Goal: Task Accomplishment & Management: Use online tool/utility

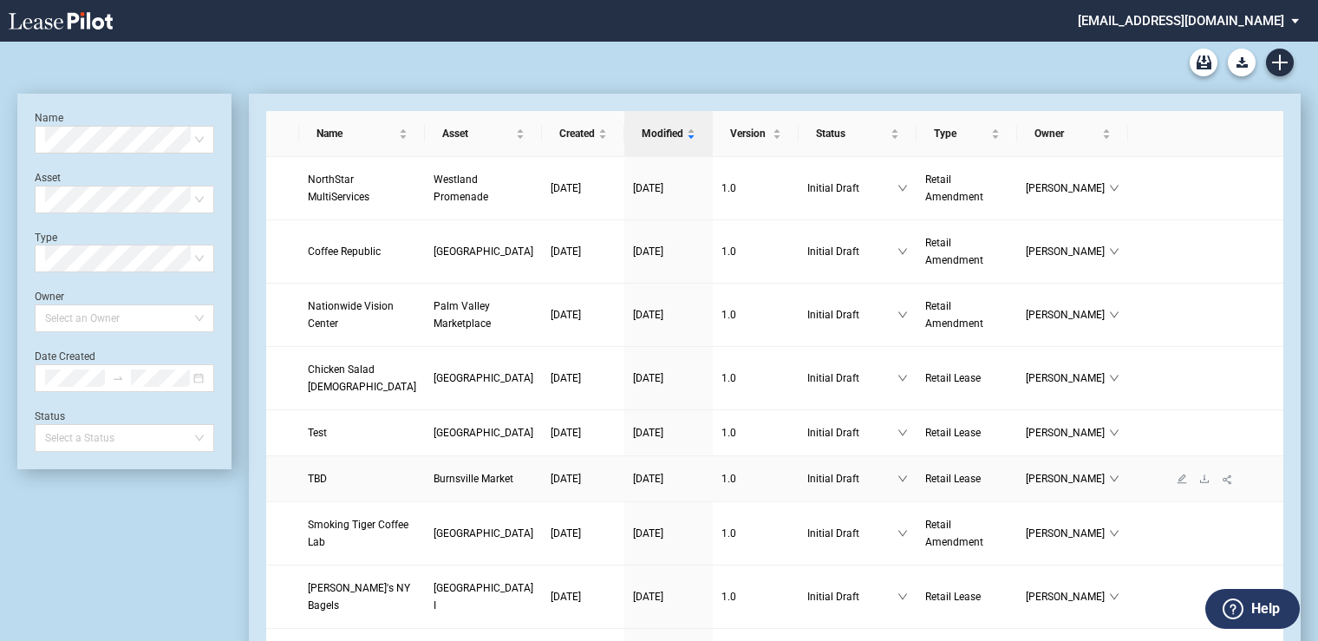
click at [434, 485] on span "Burnsville Market" at bounding box center [474, 479] width 80 height 12
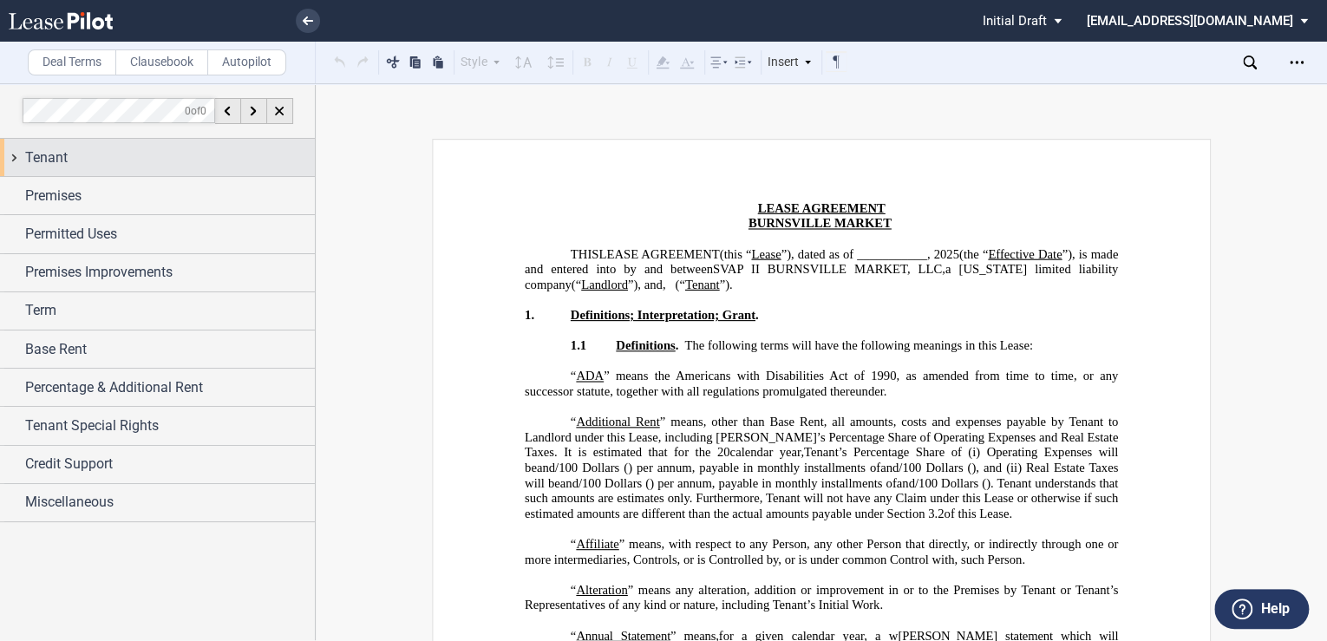
click at [50, 157] on span "Tenant" at bounding box center [46, 157] width 42 height 21
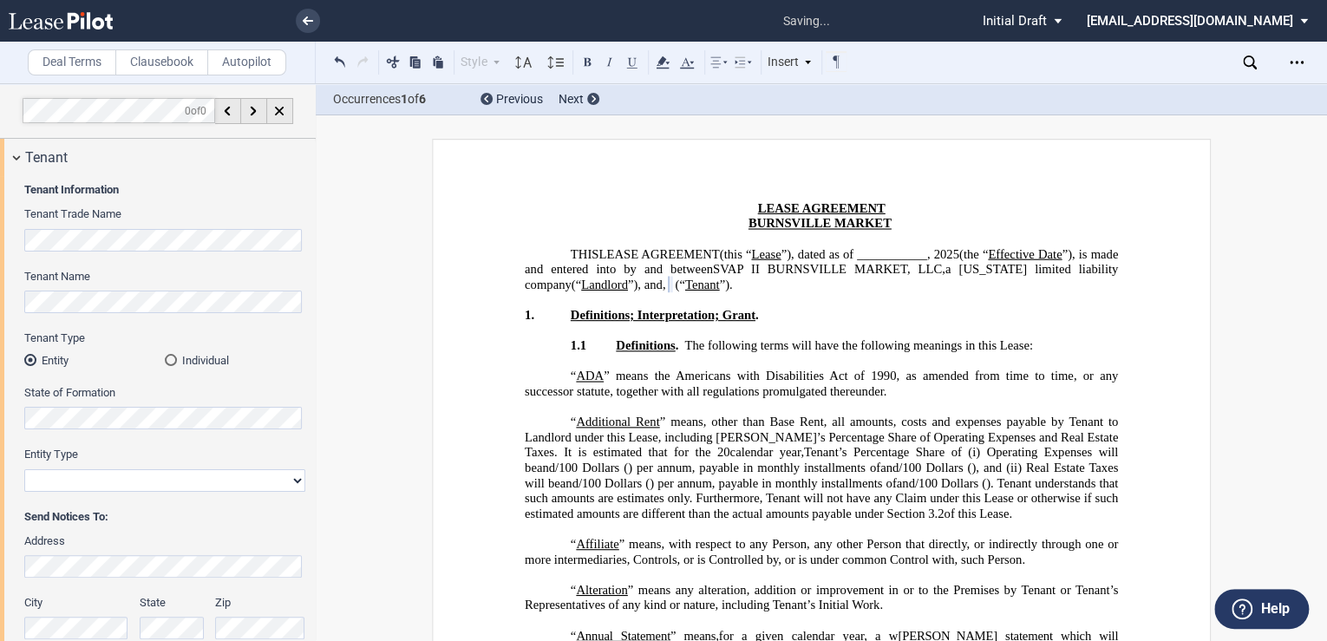
click at [132, 482] on select "Corporation Limited Liability Company General Partnership Limited Partnership O…" at bounding box center [164, 480] width 281 height 23
select select "limited liability company"
click at [24, 469] on select "Corporation Limited Liability Company General Partnership Limited Partnership O…" at bounding box center [164, 480] width 281 height 23
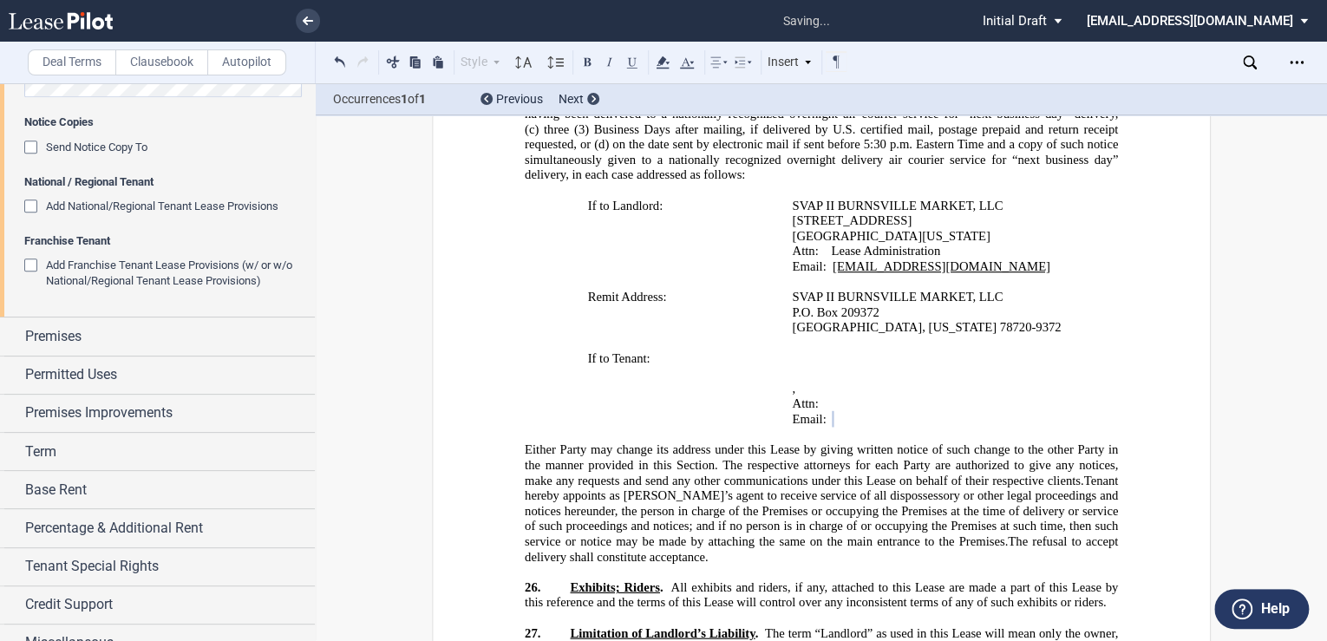
scroll to position [686, 0]
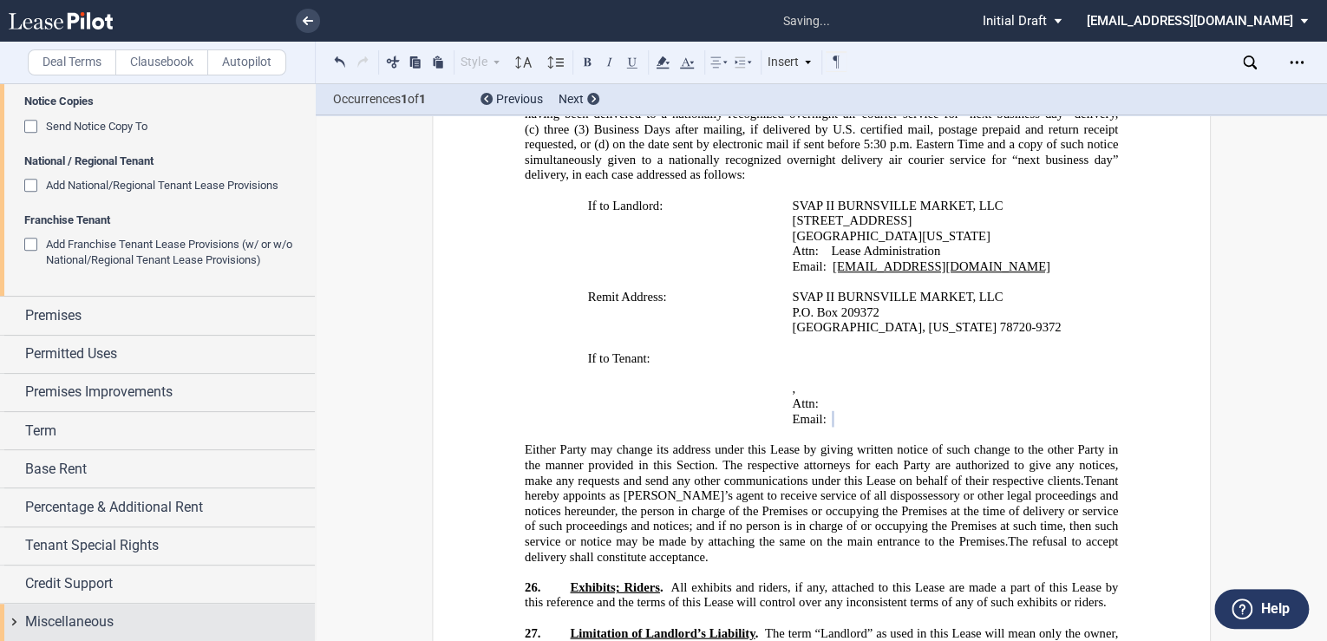
click at [84, 627] on span "Miscellaneous" at bounding box center [69, 621] width 88 height 21
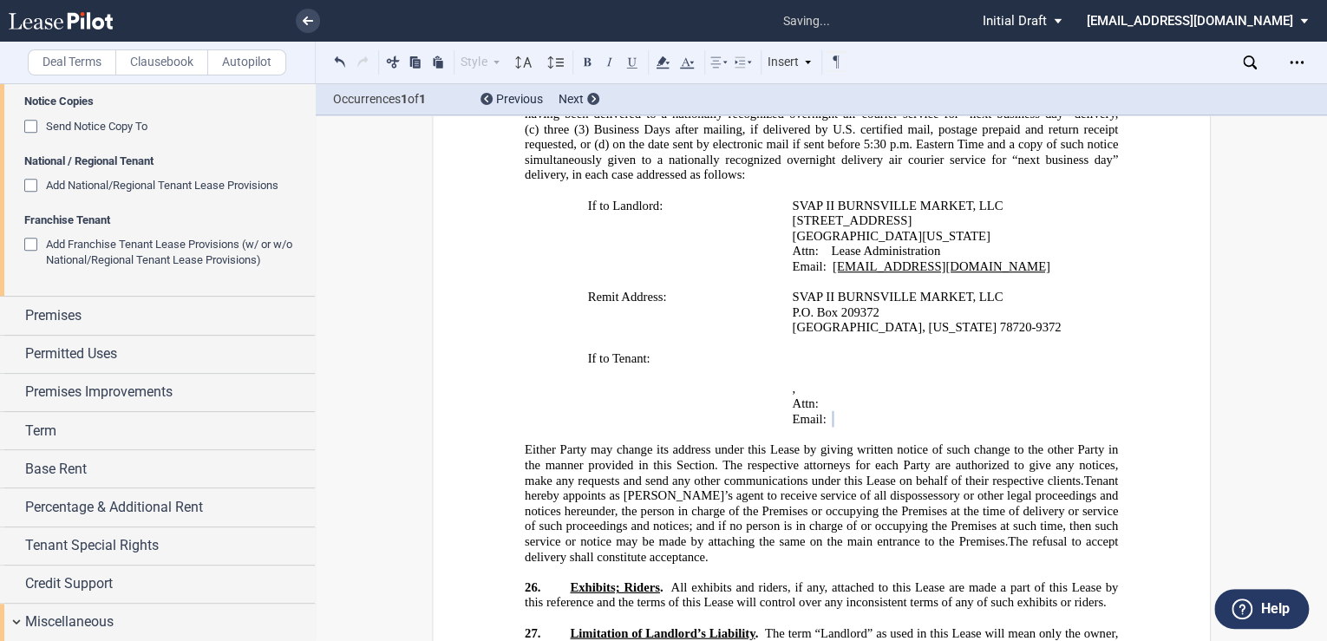
scroll to position [914, 0]
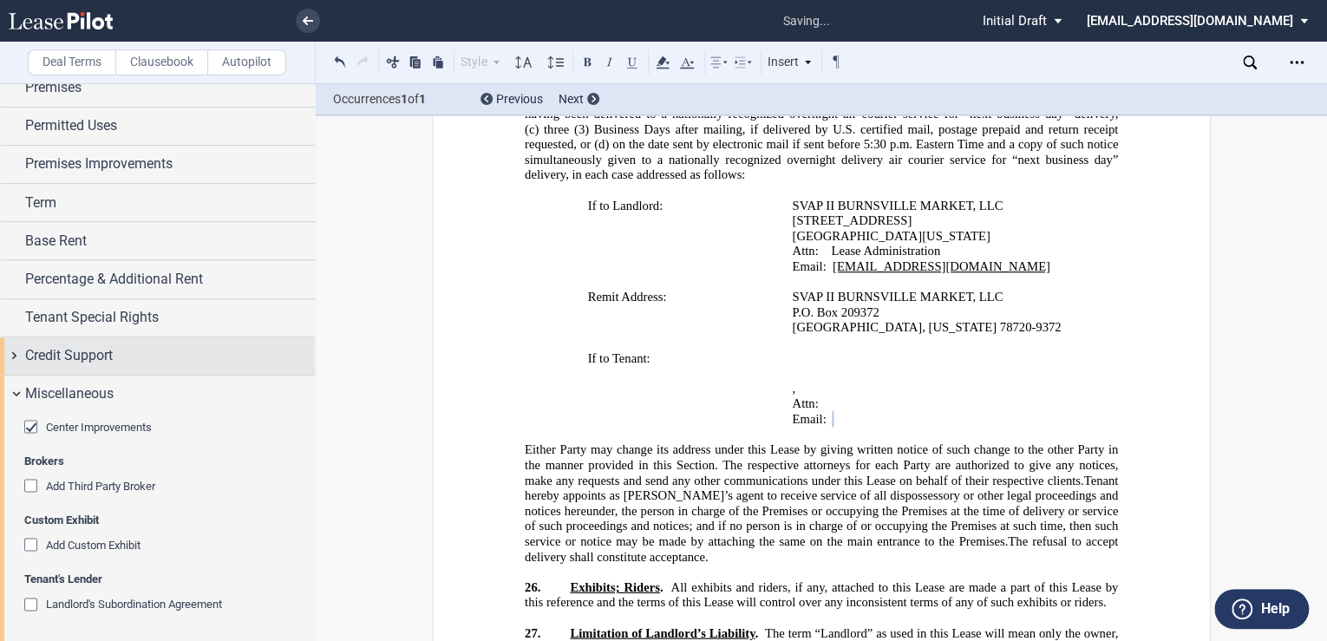
click at [110, 349] on span "Credit Support" at bounding box center [69, 355] width 88 height 21
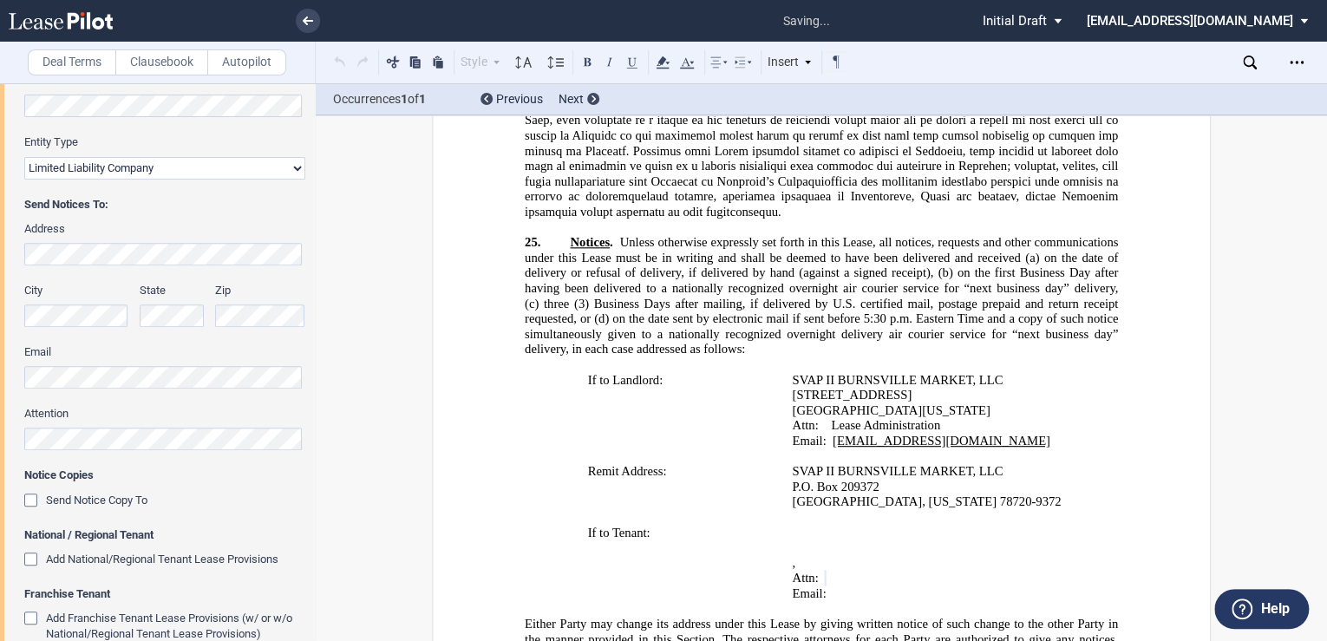
scroll to position [21515, 0]
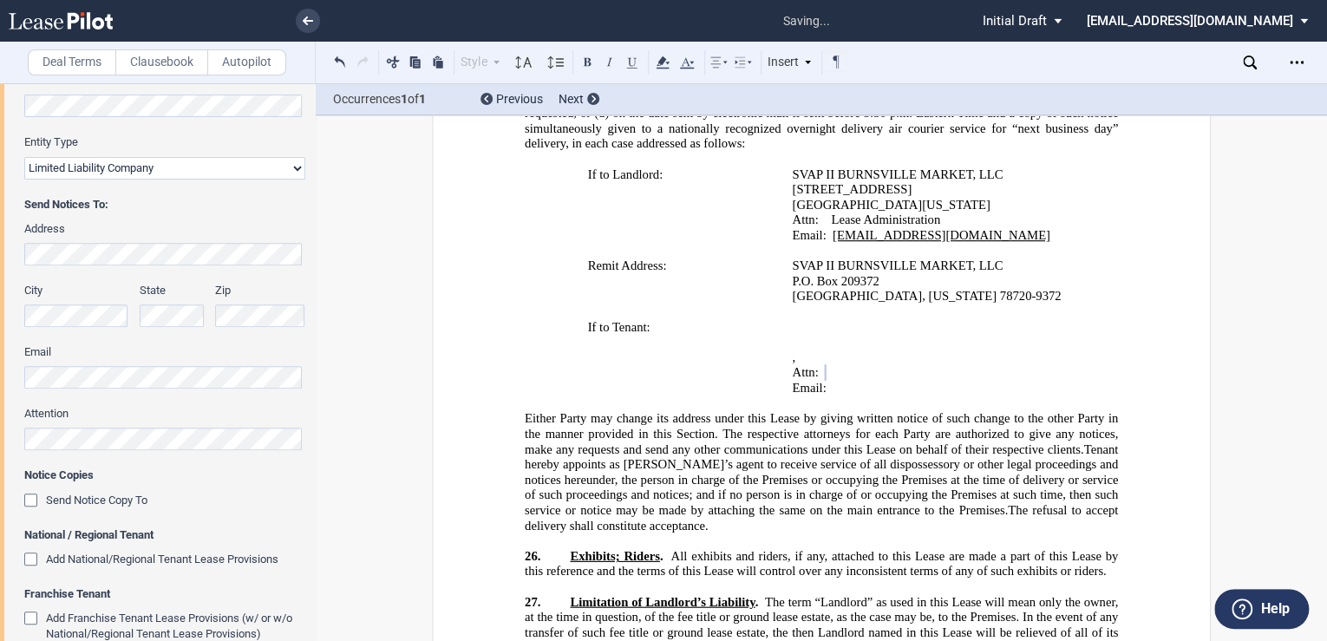
click at [618, 441] on span "Tenant hereby appoints as [PERSON_NAME]’s agent to receive service of all dispo…" at bounding box center [823, 478] width 596 height 75
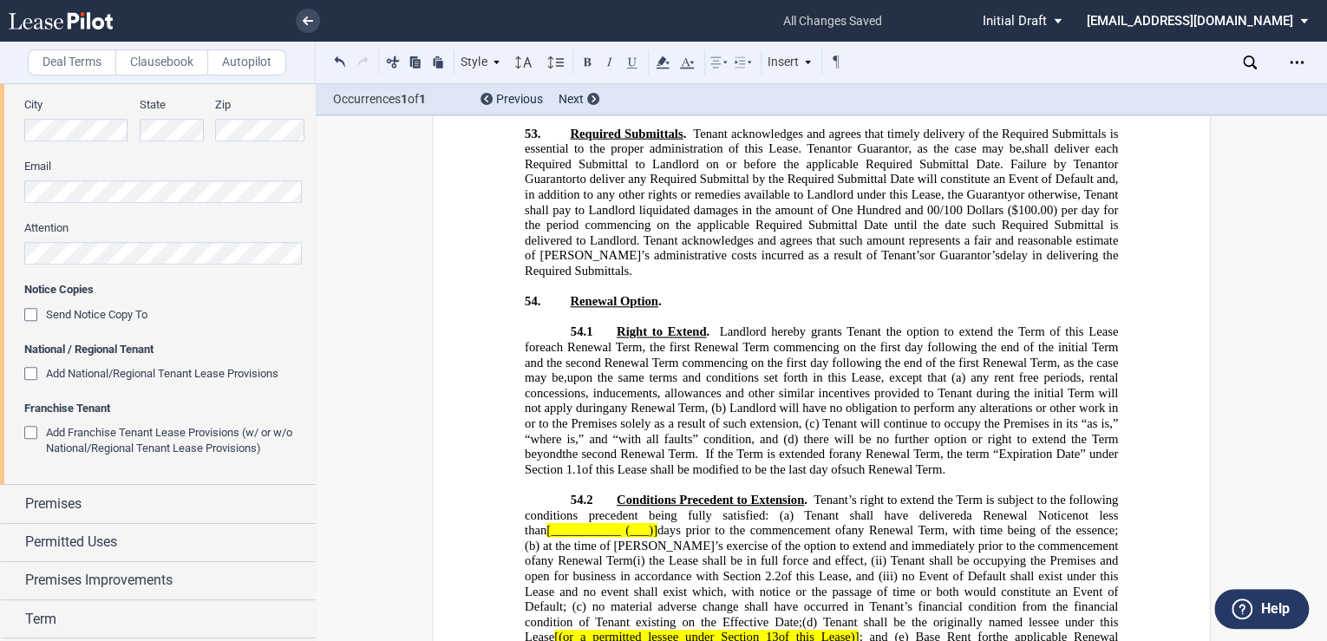
scroll to position [27203, 0]
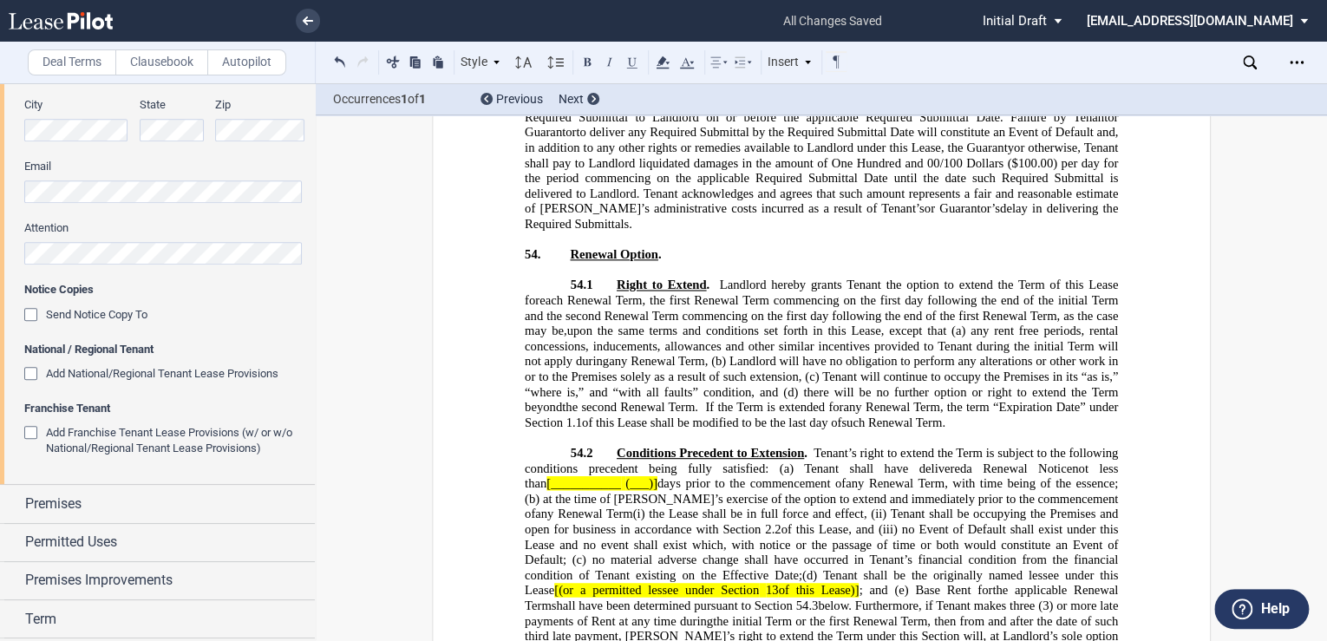
drag, startPoint x: 639, startPoint y: 333, endPoint x: 630, endPoint y: 317, distance: 17.9
click at [649, 506] on span "the Lease shall be in full force and effect, (ii)" at bounding box center [768, 513] width 238 height 15
click at [628, 476] on span "(___)]" at bounding box center [641, 483] width 32 height 15
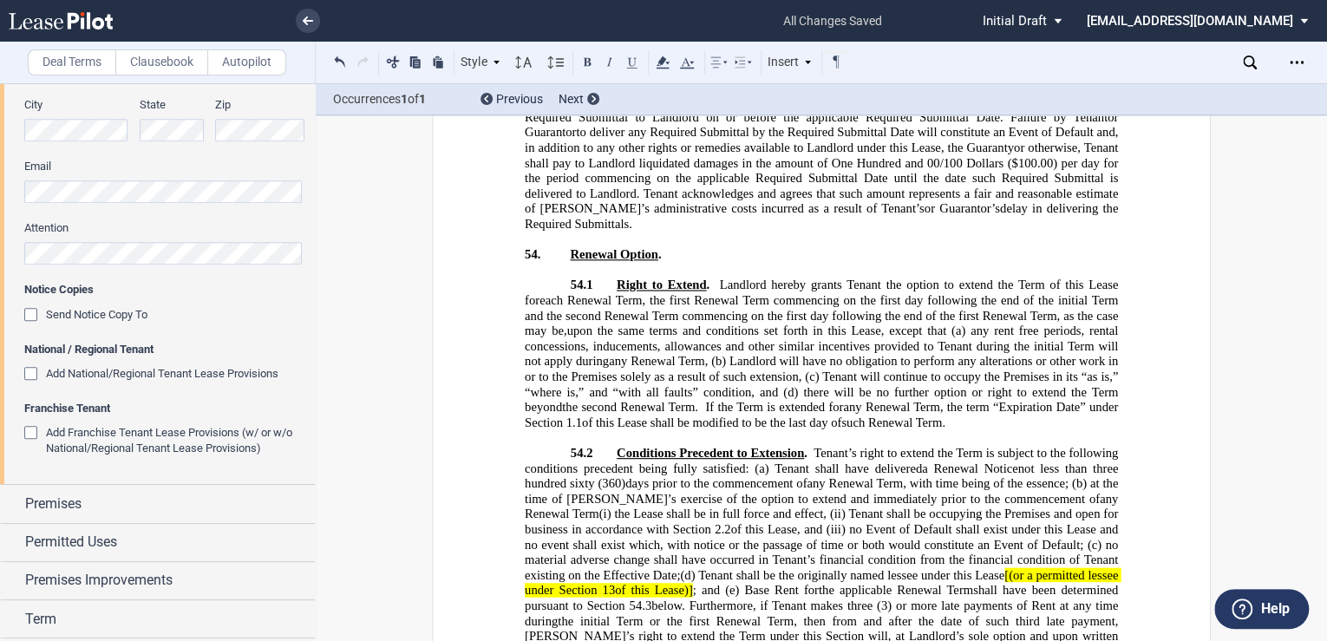
click at [730, 522] on span "of this Lease, and (iii)" at bounding box center [787, 529] width 114 height 15
click at [961, 567] on span "Tenant shall be the originally named lessee under this Lease" at bounding box center [851, 574] width 306 height 15
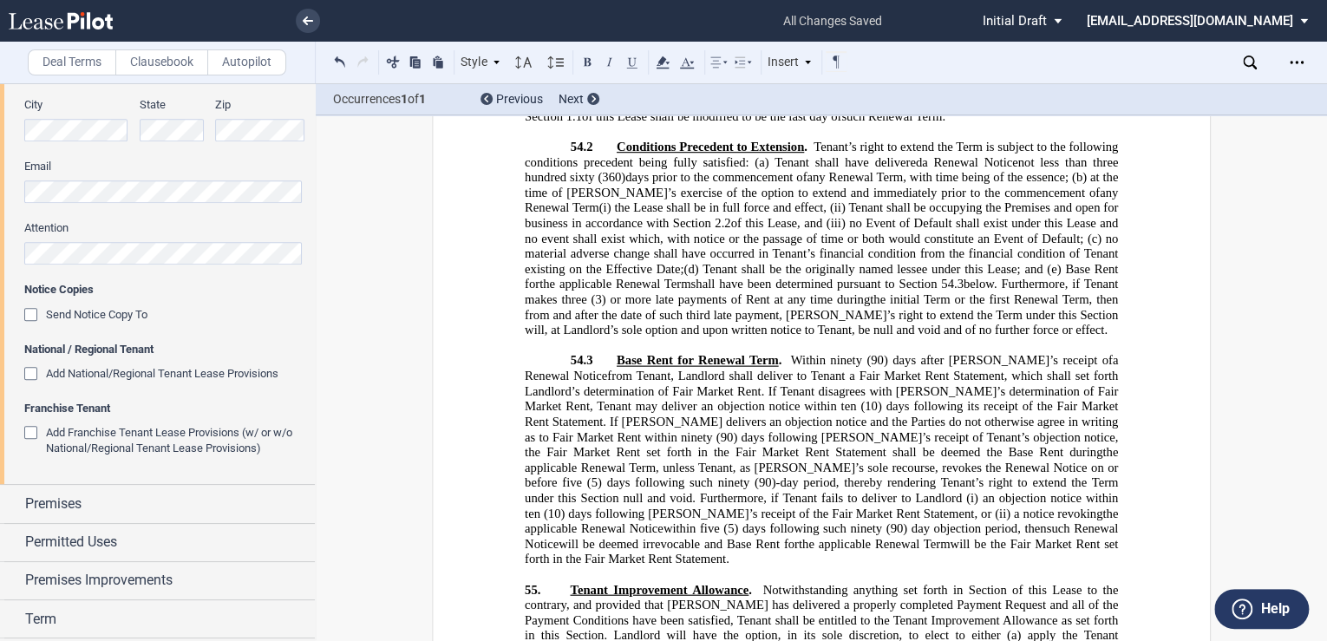
scroll to position [27526, 0]
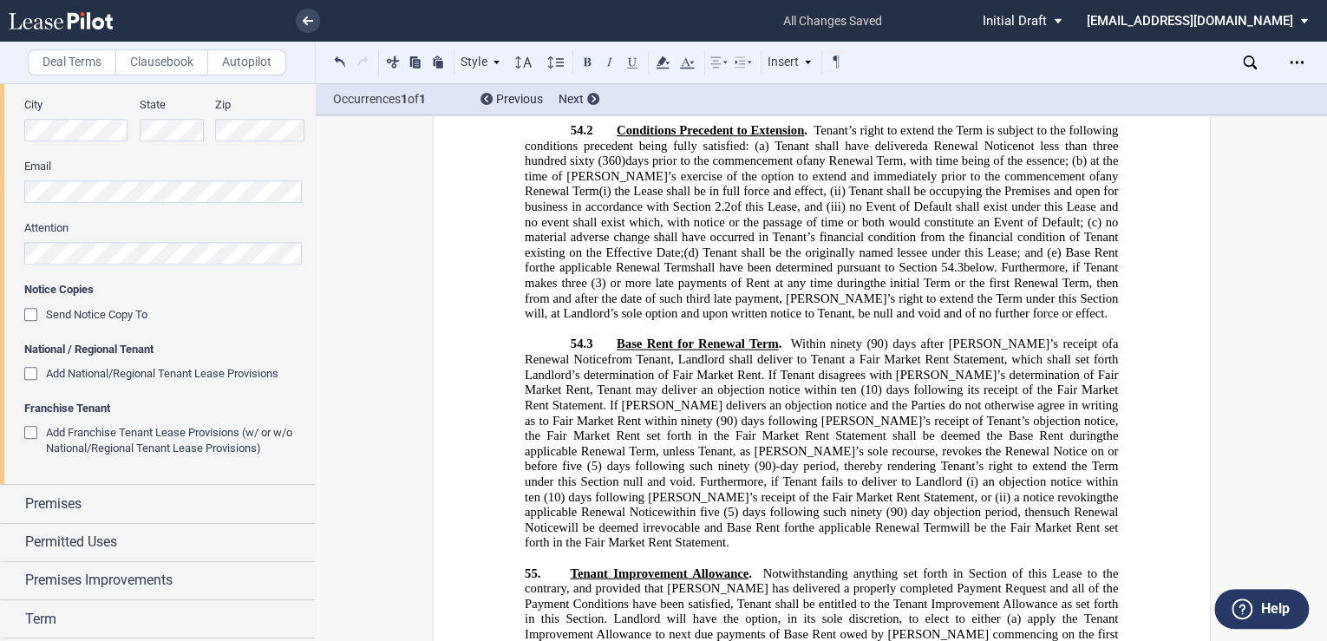
drag, startPoint x: 1069, startPoint y: 465, endPoint x: 1075, endPoint y: 479, distance: 15.9
click at [662, 55] on icon at bounding box center [662, 62] width 21 height 21
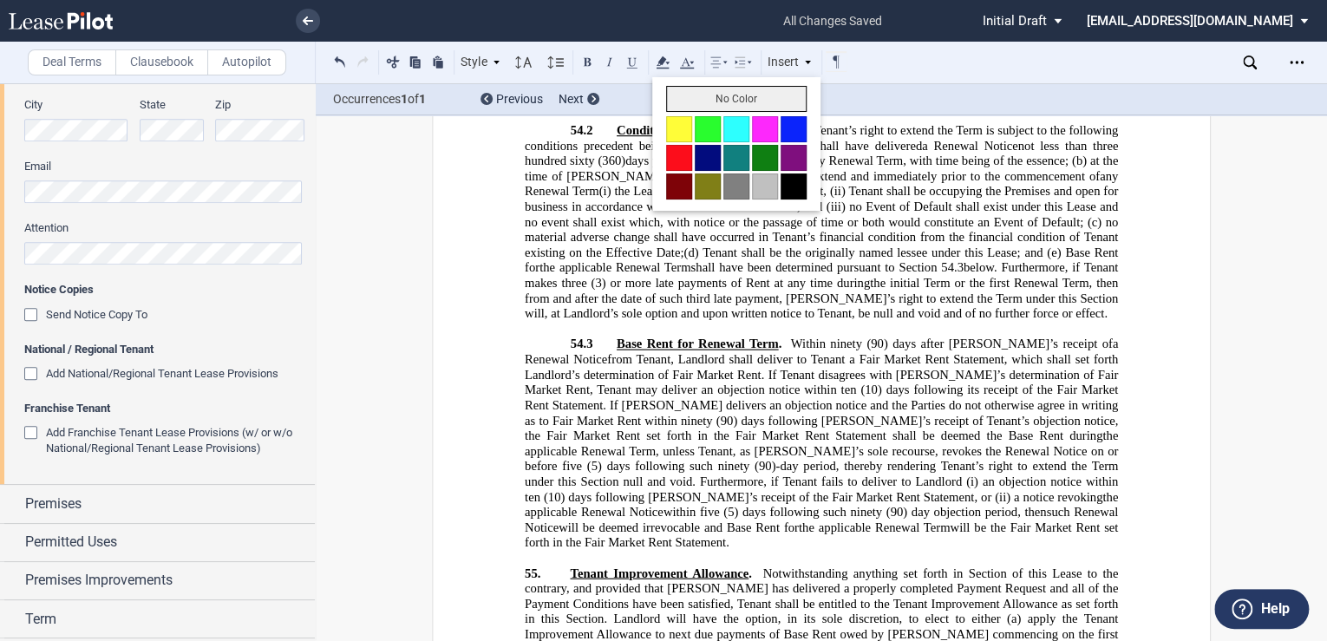
click at [711, 99] on button "No Color" at bounding box center [736, 99] width 140 height 26
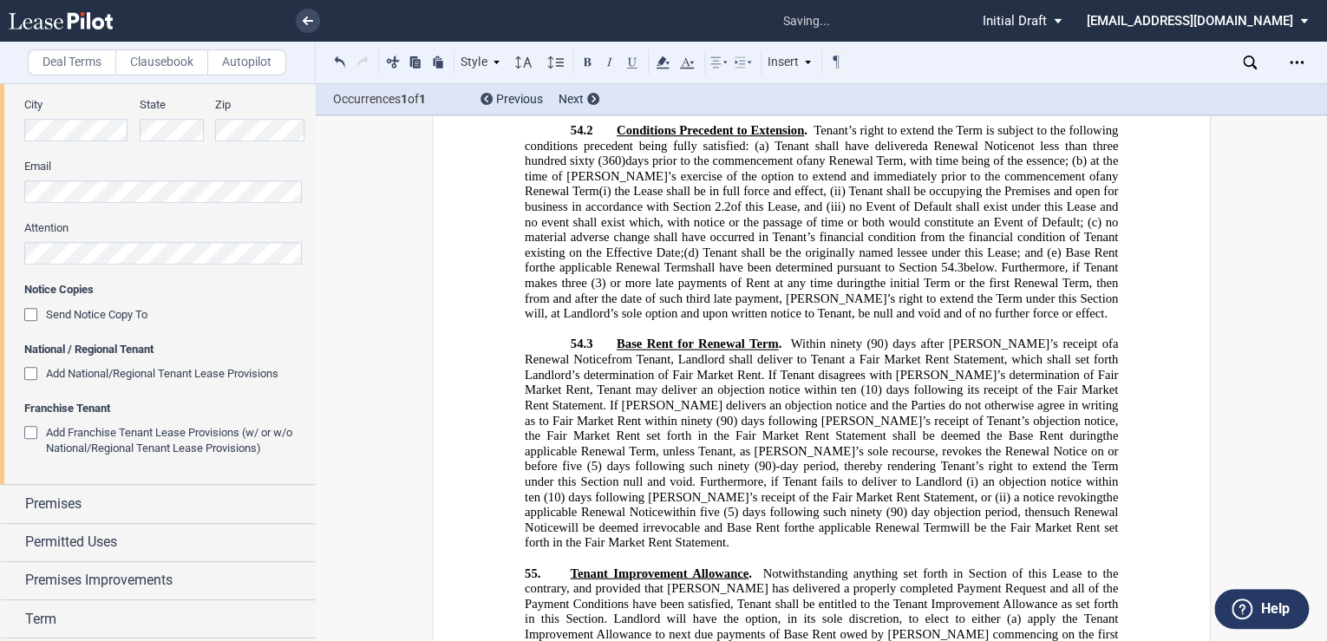
click at [768, 443] on span ", unless Tenant, as [PERSON_NAME]’s sole recourse, revokes the Renewal Notice o…" at bounding box center [823, 457] width 596 height 29
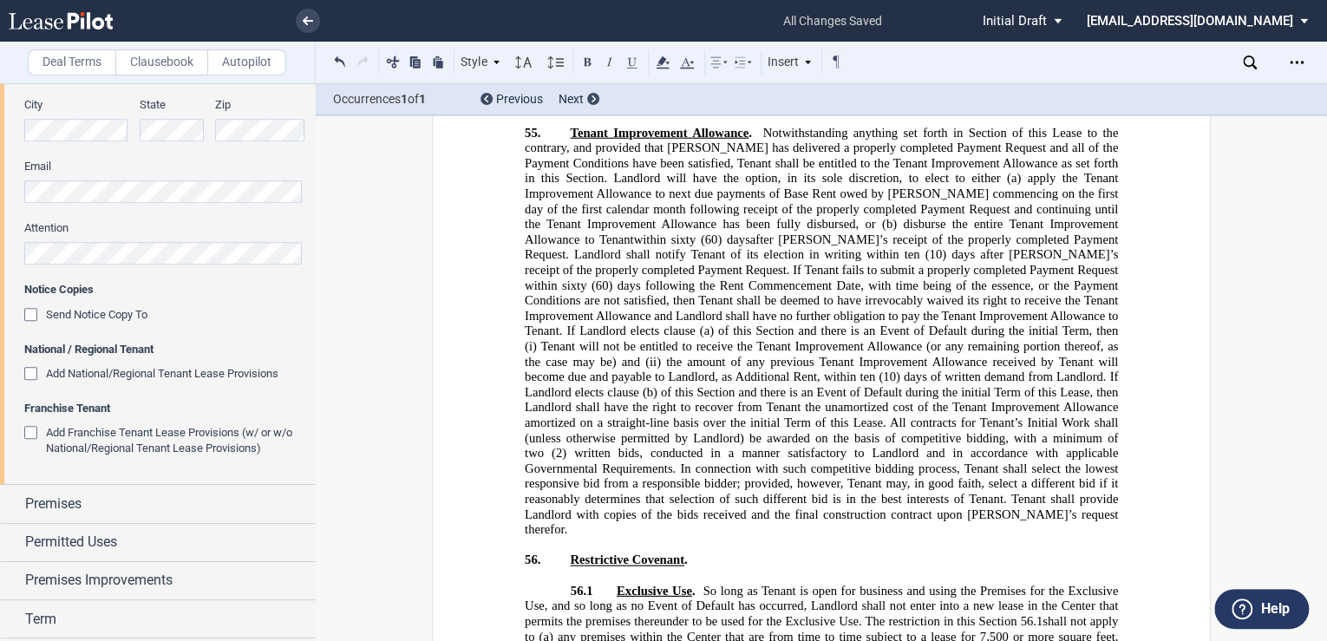
scroll to position [27988, 0]
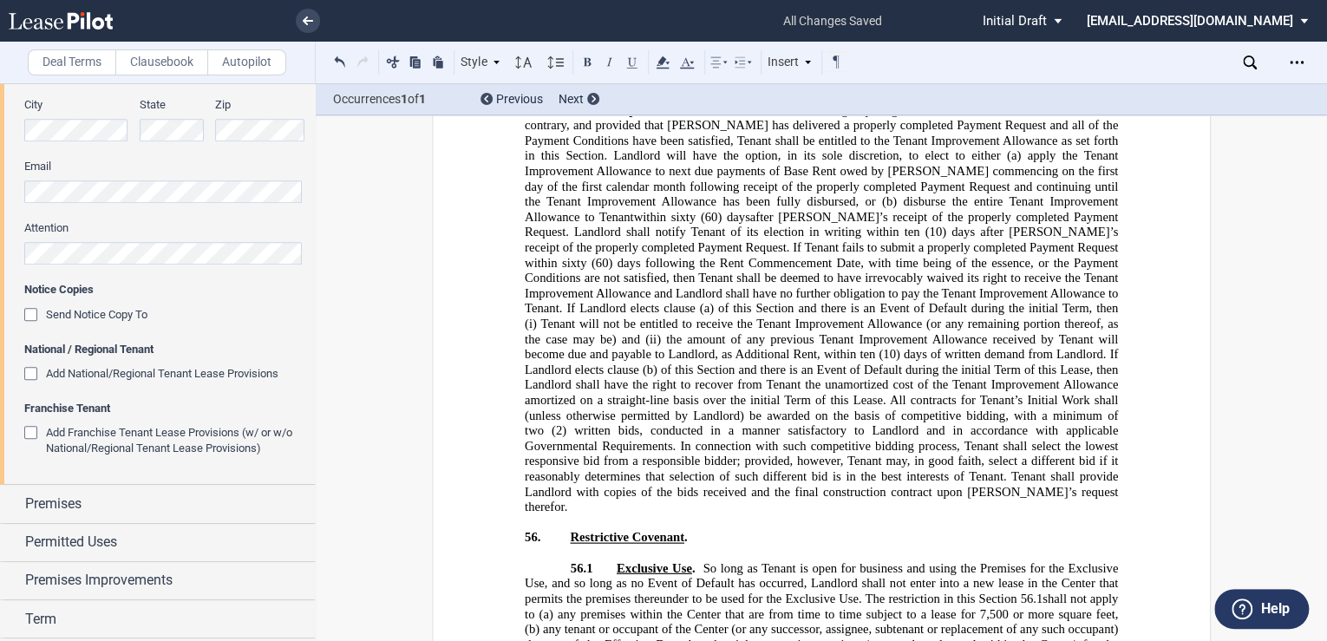
drag, startPoint x: 603, startPoint y: 440, endPoint x: 1001, endPoint y: 472, distance: 399.2
drag, startPoint x: 1016, startPoint y: 447, endPoint x: 555, endPoint y: 434, distance: 461.5
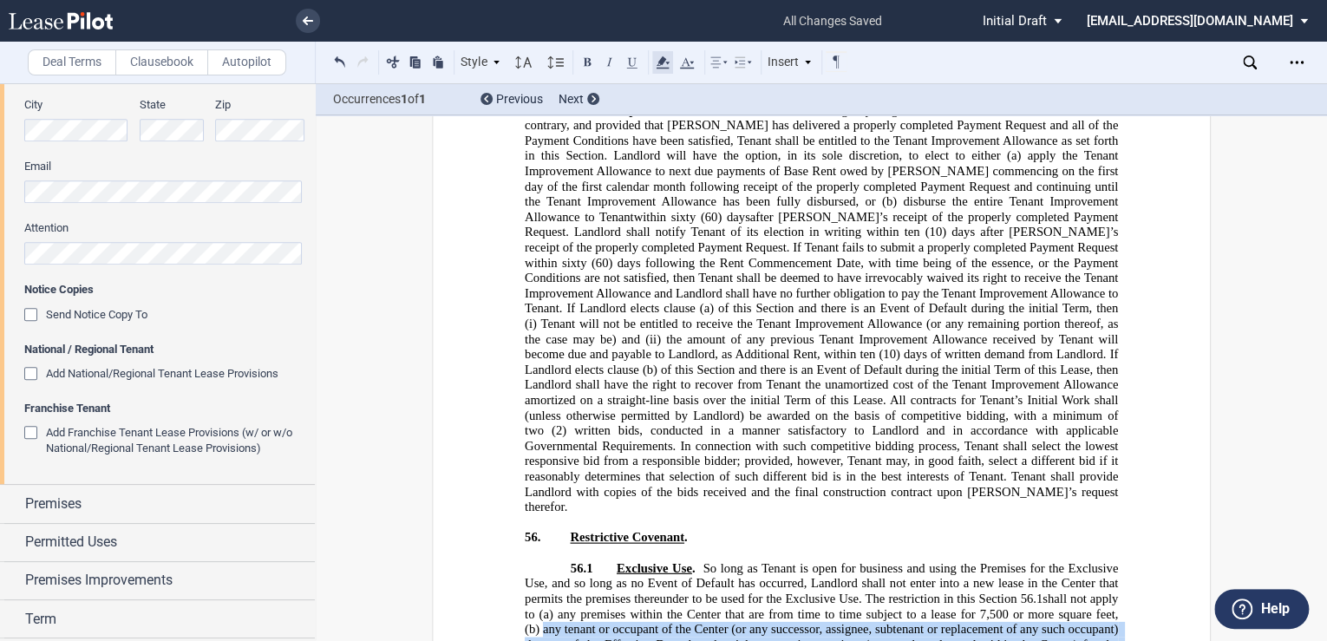
click at [663, 66] on icon at bounding box center [662, 62] width 21 height 21
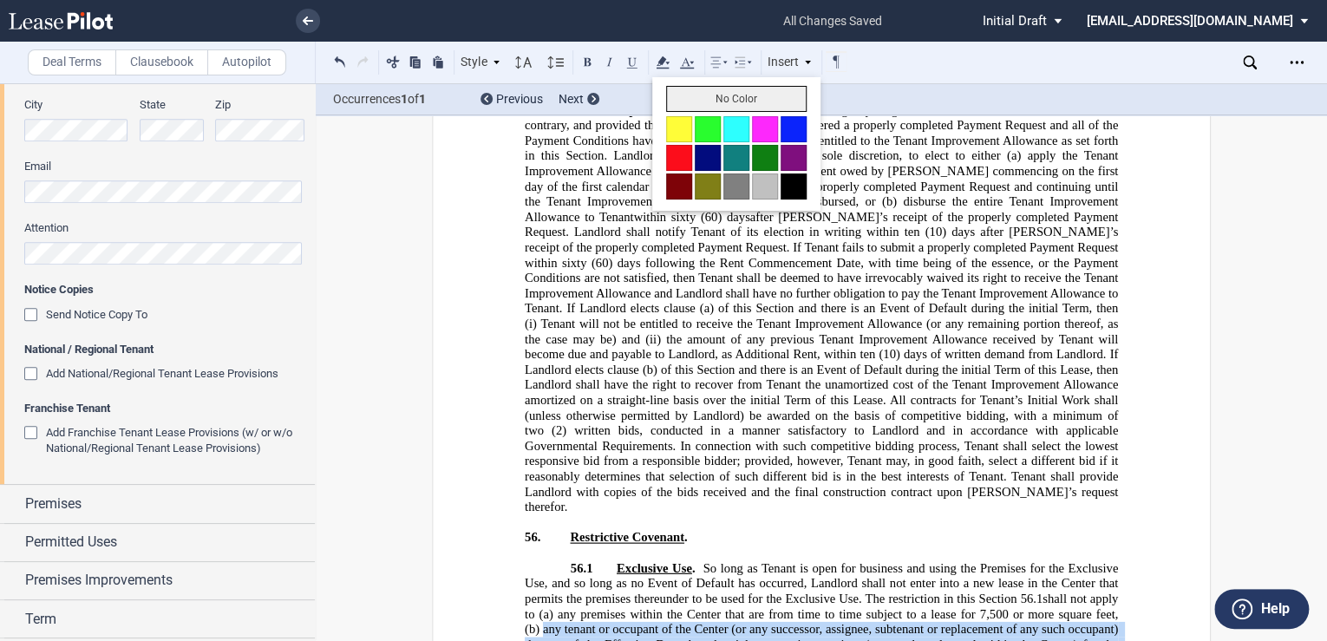
click at [737, 101] on button "No Color" at bounding box center [736, 99] width 140 height 26
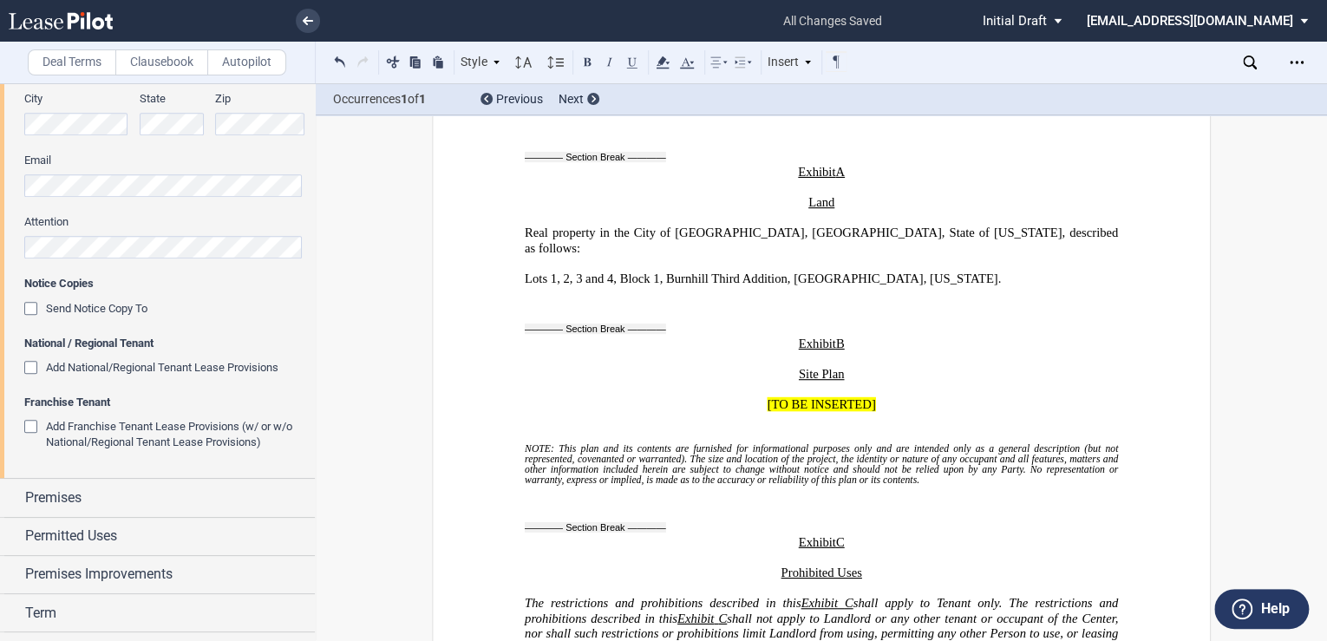
scroll to position [508, 0]
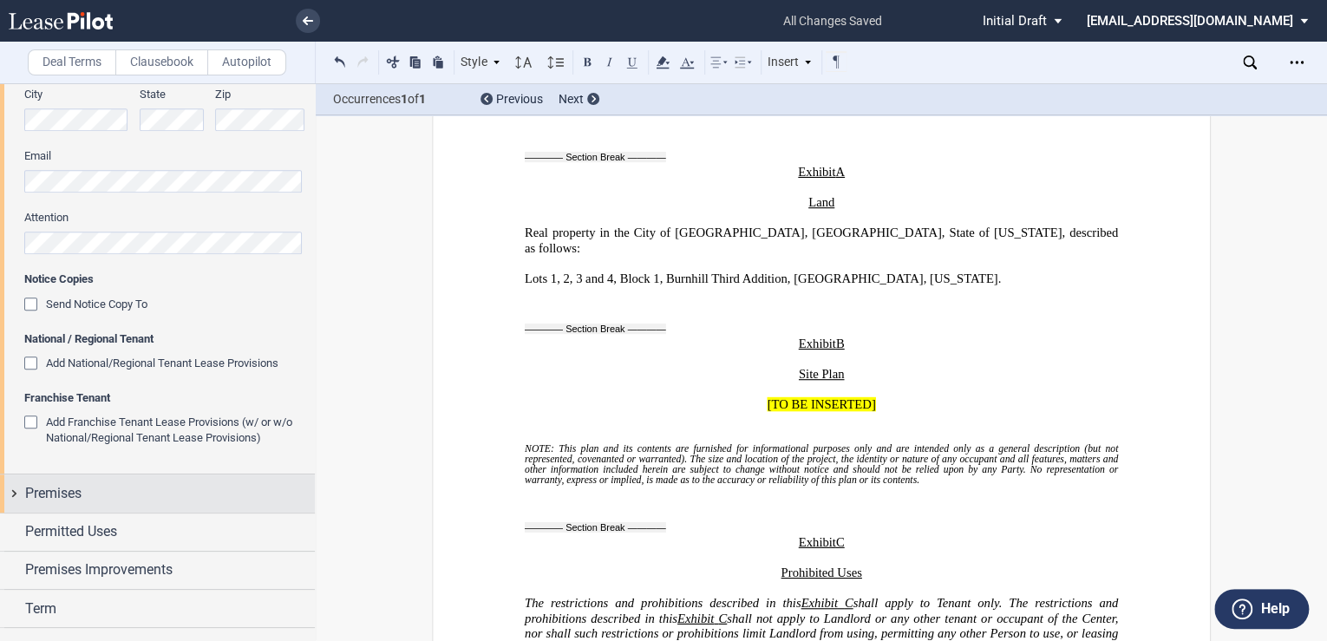
click at [81, 499] on span "Premises" at bounding box center [53, 493] width 56 height 21
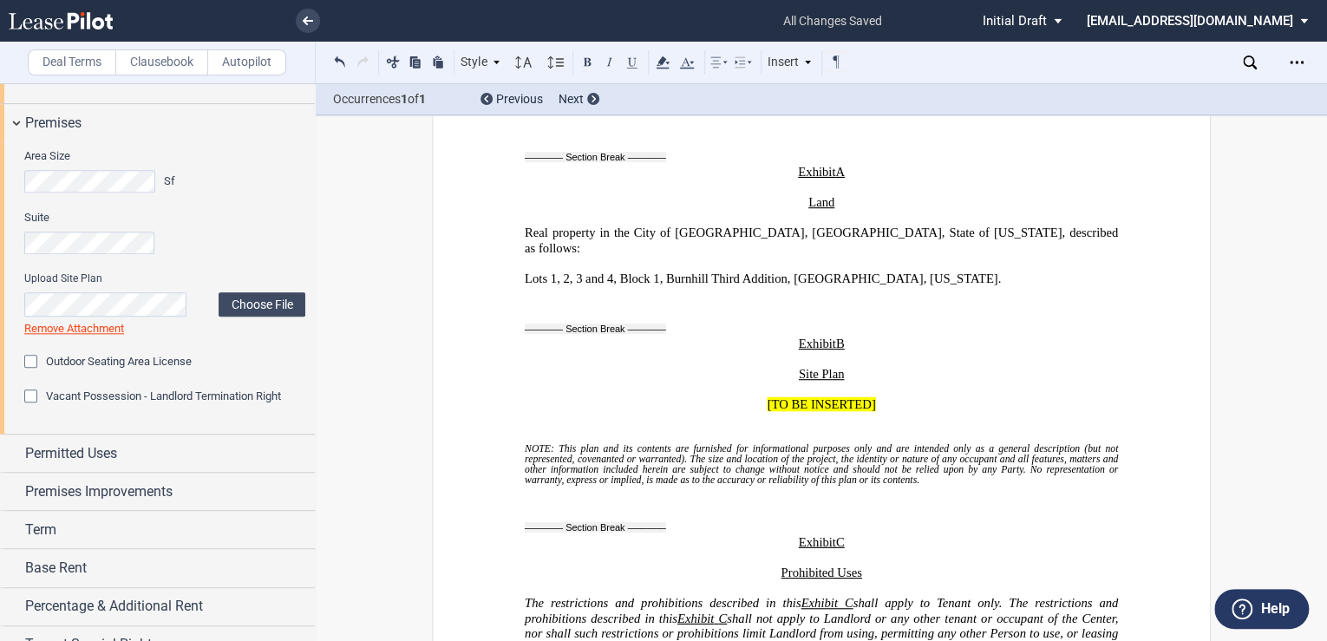
scroll to position [924, 0]
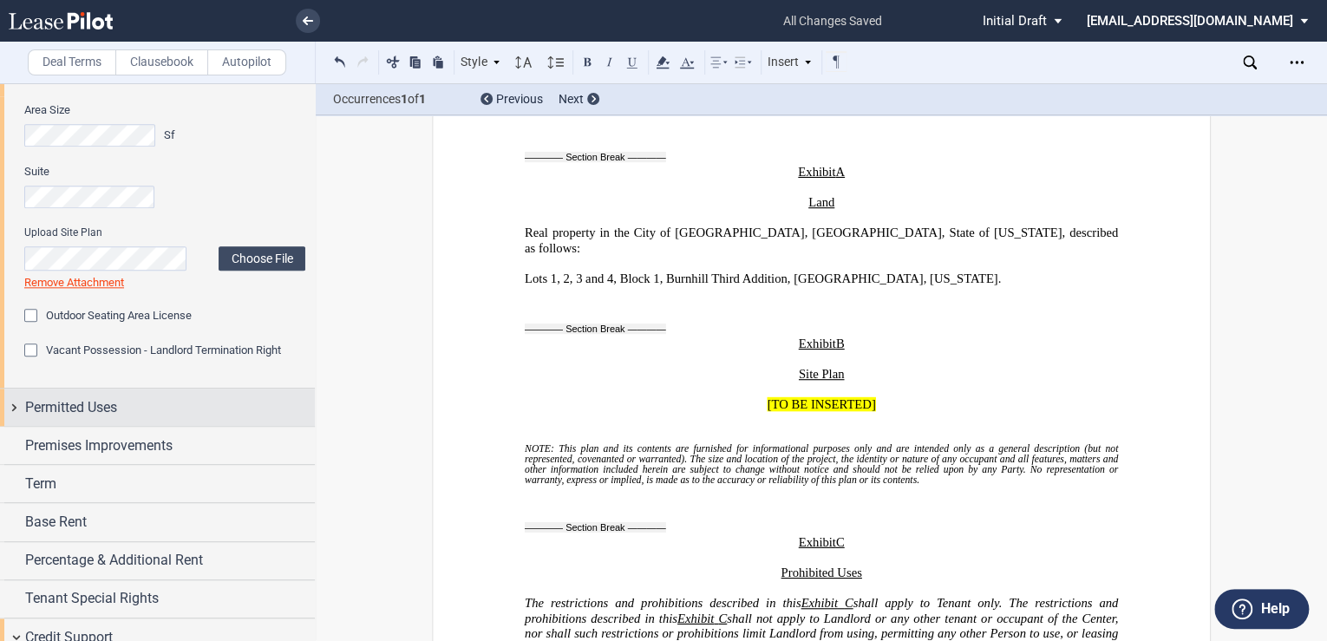
click at [146, 414] on div "Permitted Uses" at bounding box center [170, 407] width 290 height 21
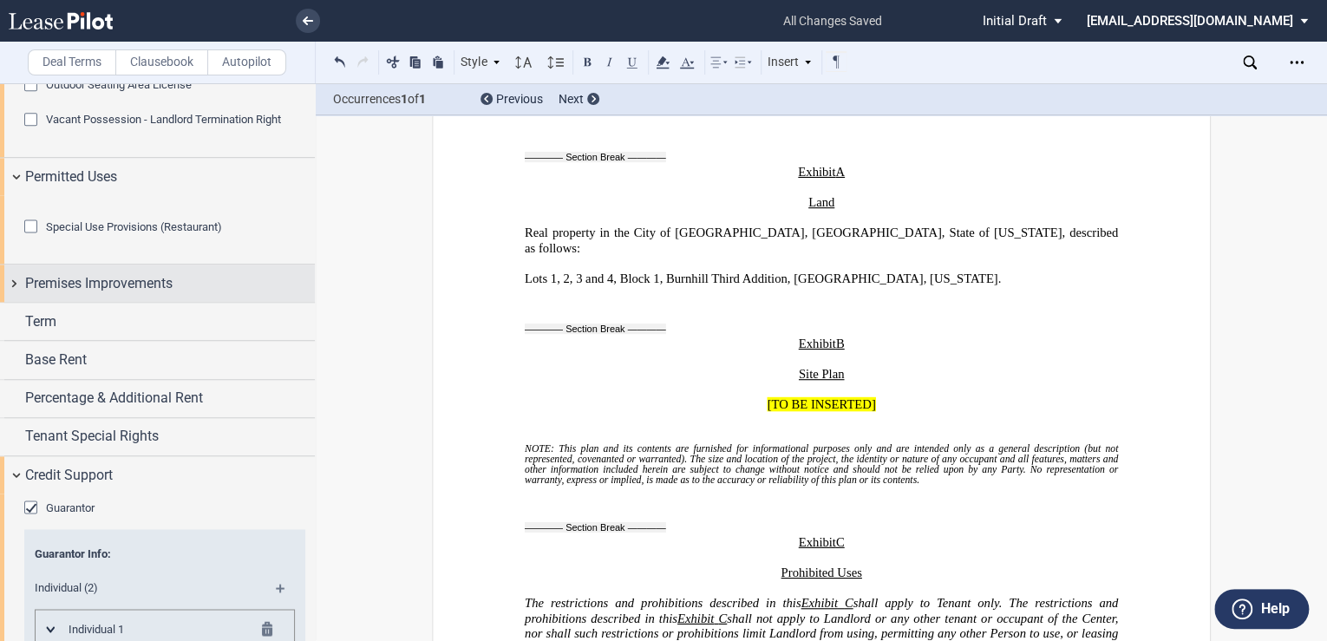
scroll to position [1156, 0]
click at [148, 301] on div "Premises Improvements" at bounding box center [157, 282] width 315 height 37
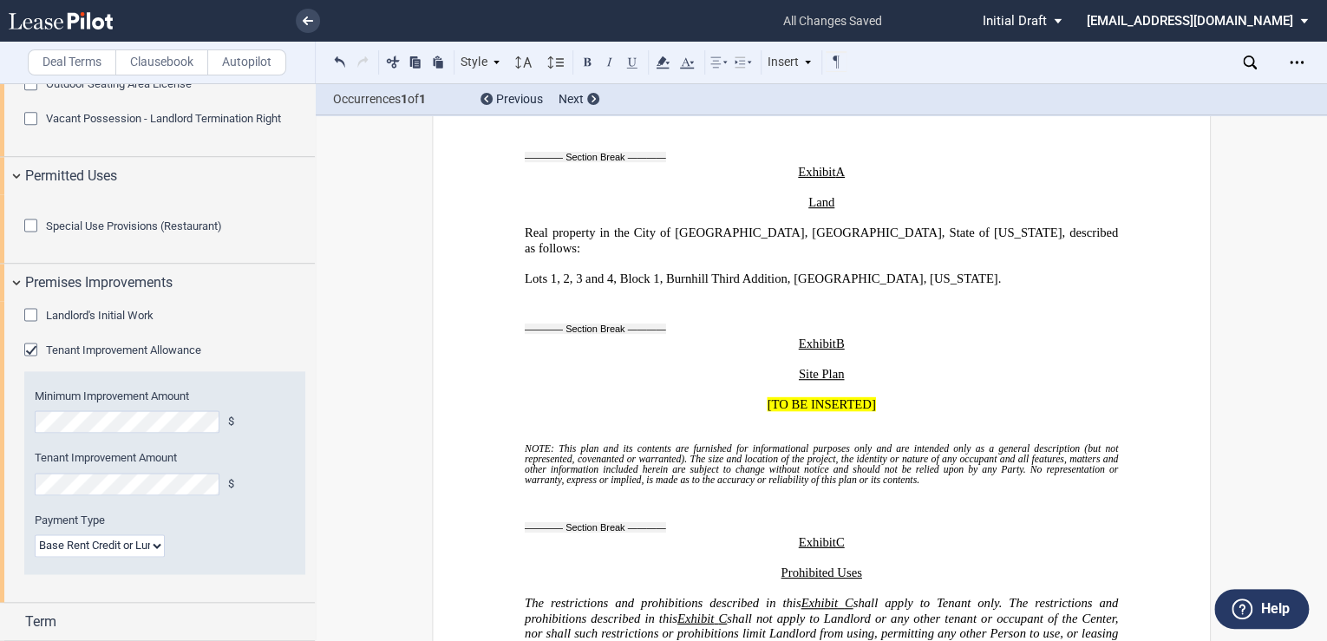
click at [33, 325] on div "Landlord's Initial Work" at bounding box center [32, 316] width 17 height 17
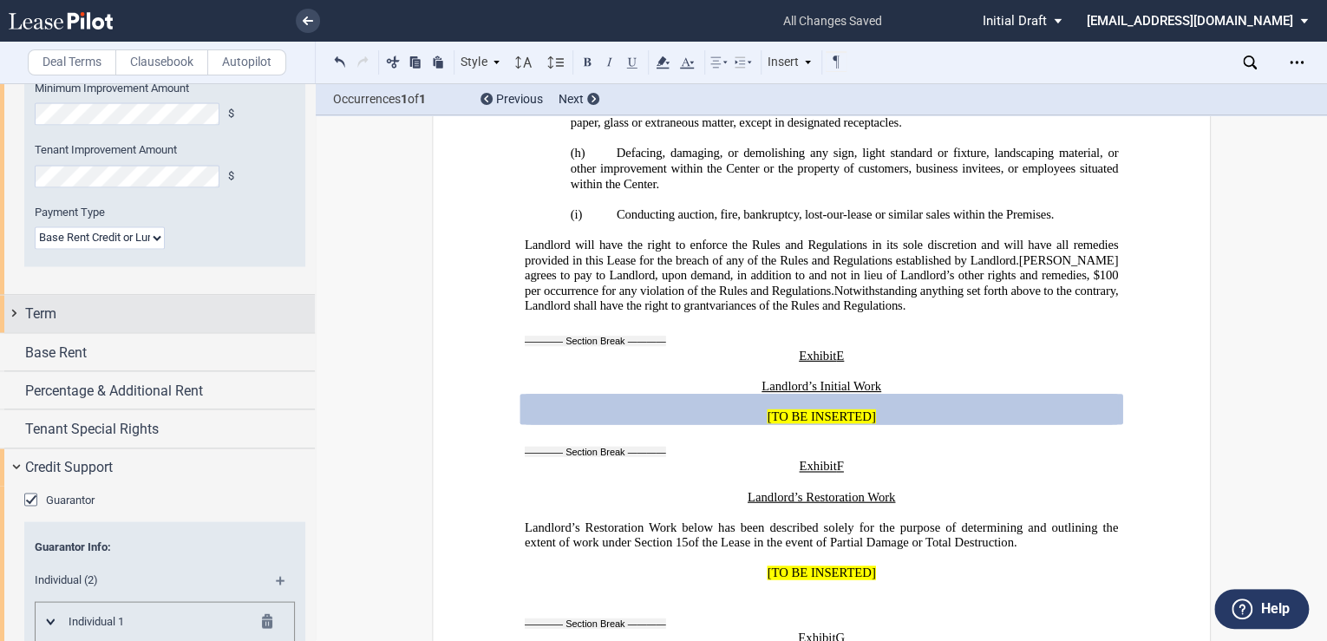
scroll to position [1479, 0]
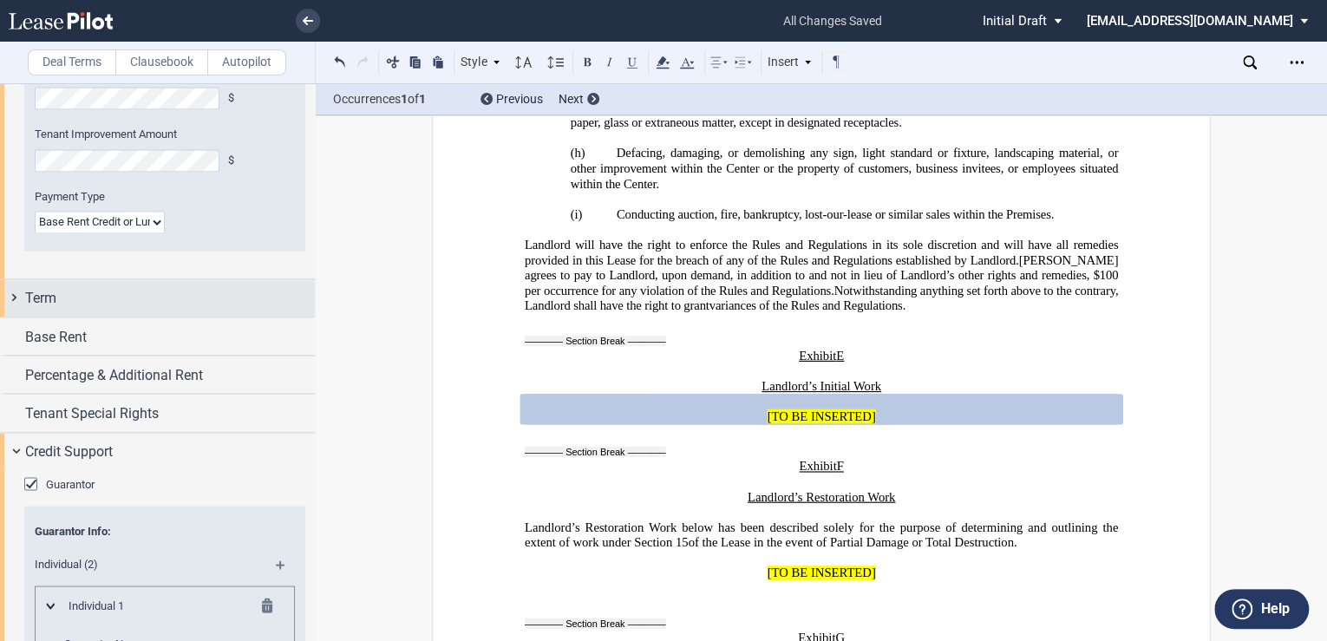
click at [53, 308] on span "Term" at bounding box center [40, 297] width 31 height 21
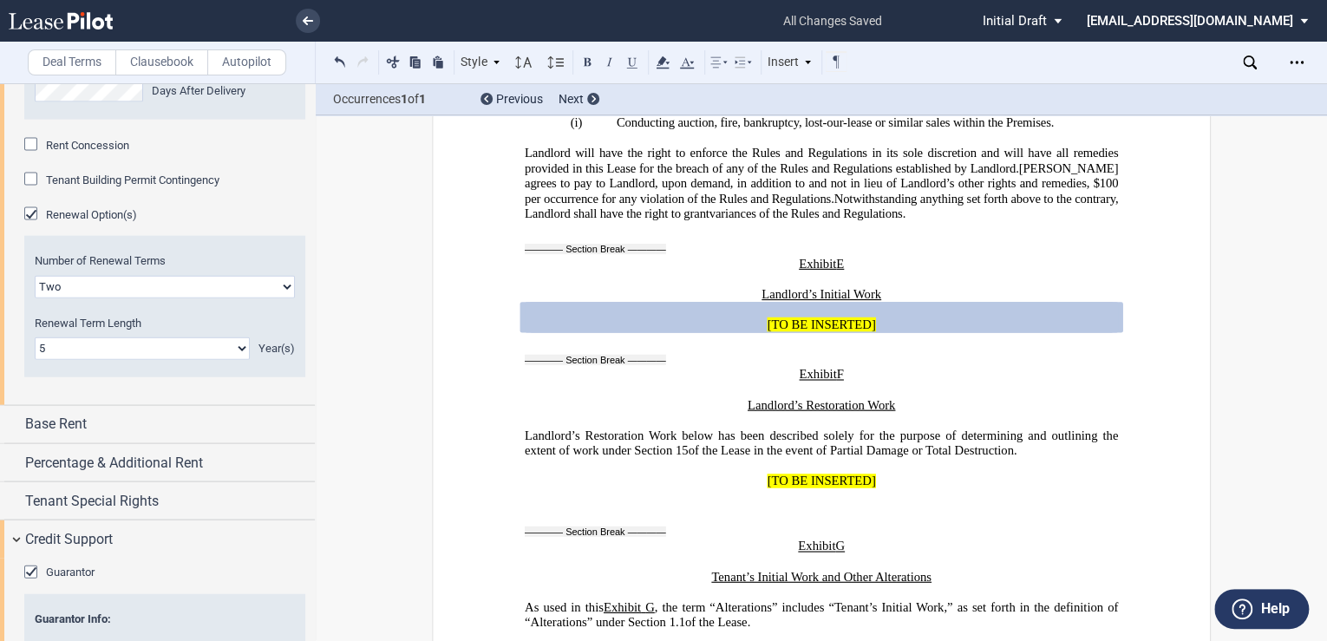
scroll to position [1942, 0]
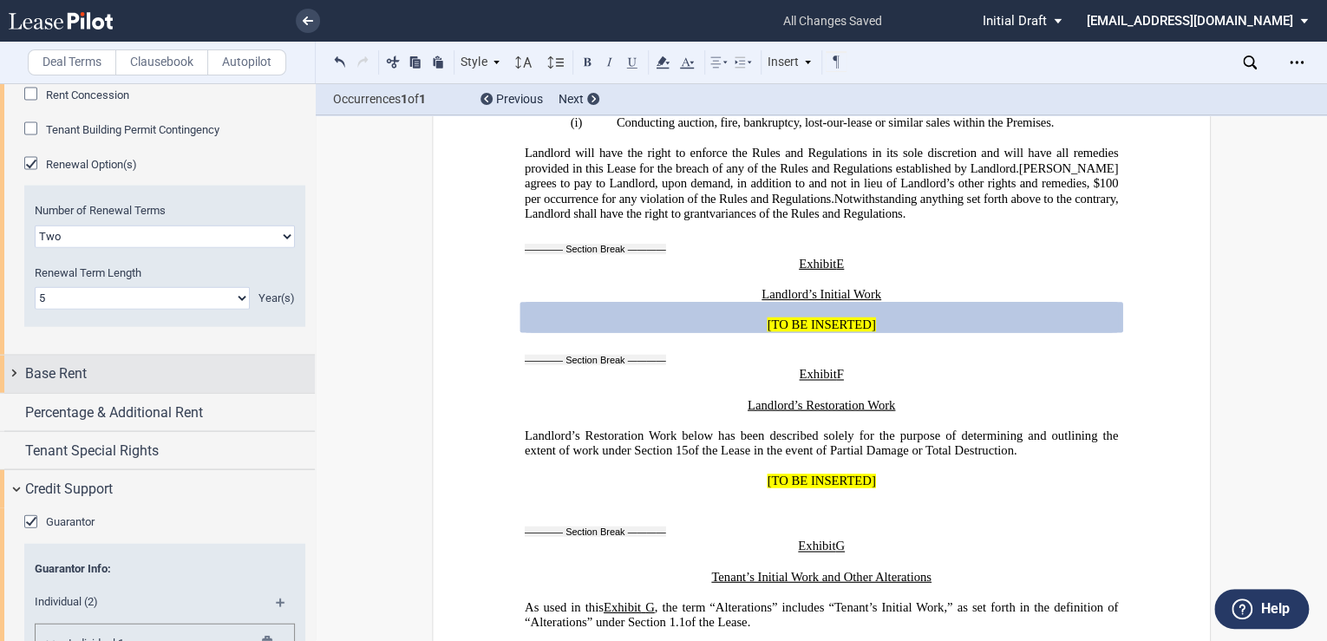
click at [88, 384] on div "Base Rent" at bounding box center [170, 373] width 290 height 21
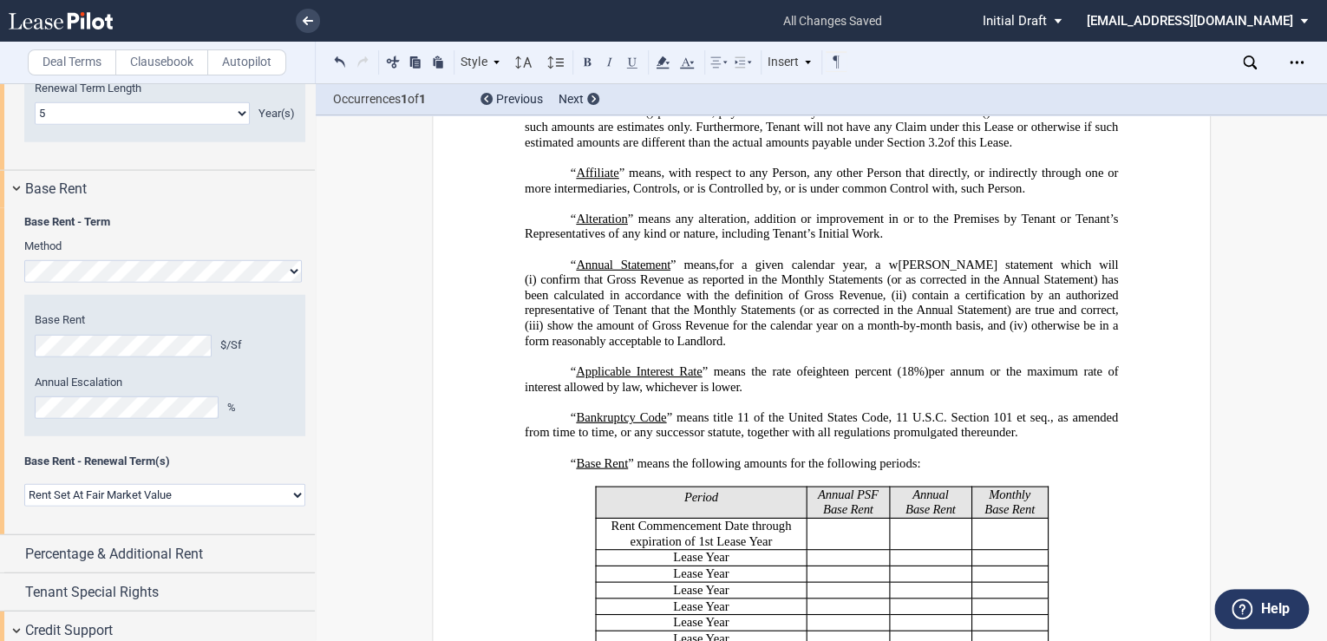
scroll to position [648, 0]
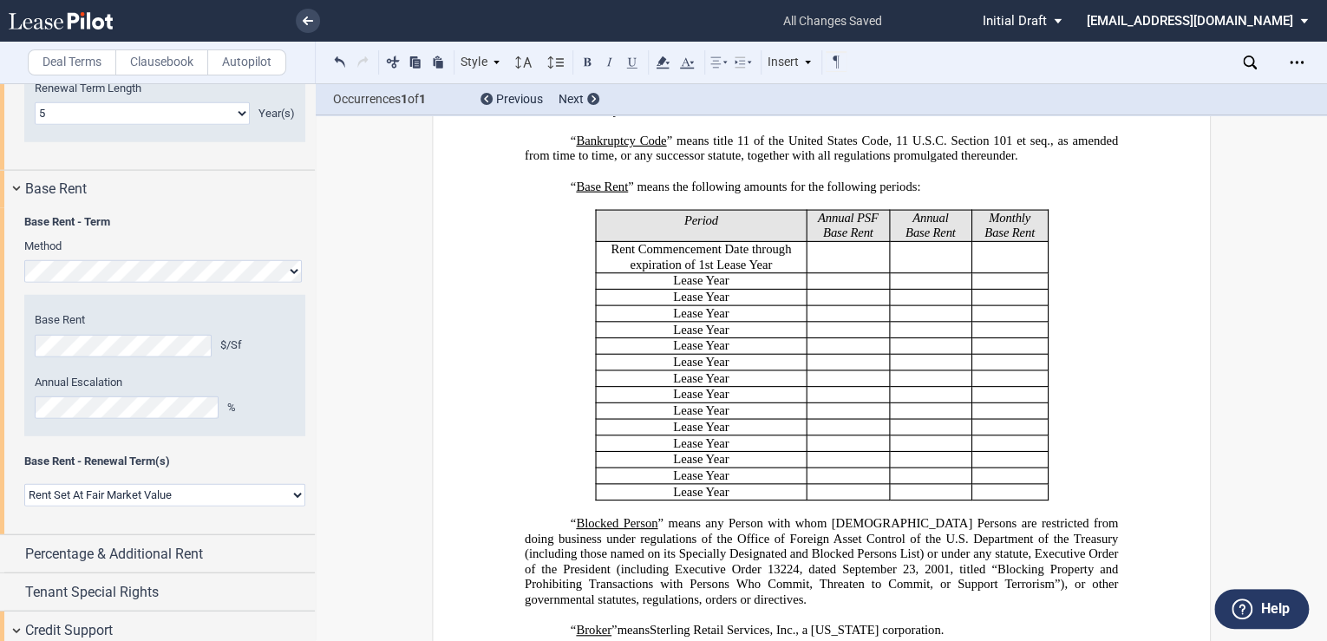
click at [30, 435] on div "Year 1 $/Sf Year 2 $/Sf Year 3 $/Sf Year 4 $/Sf Year 5 $/Sf Year 6 $/Sf Year 7 …" at bounding box center [164, 365] width 281 height 140
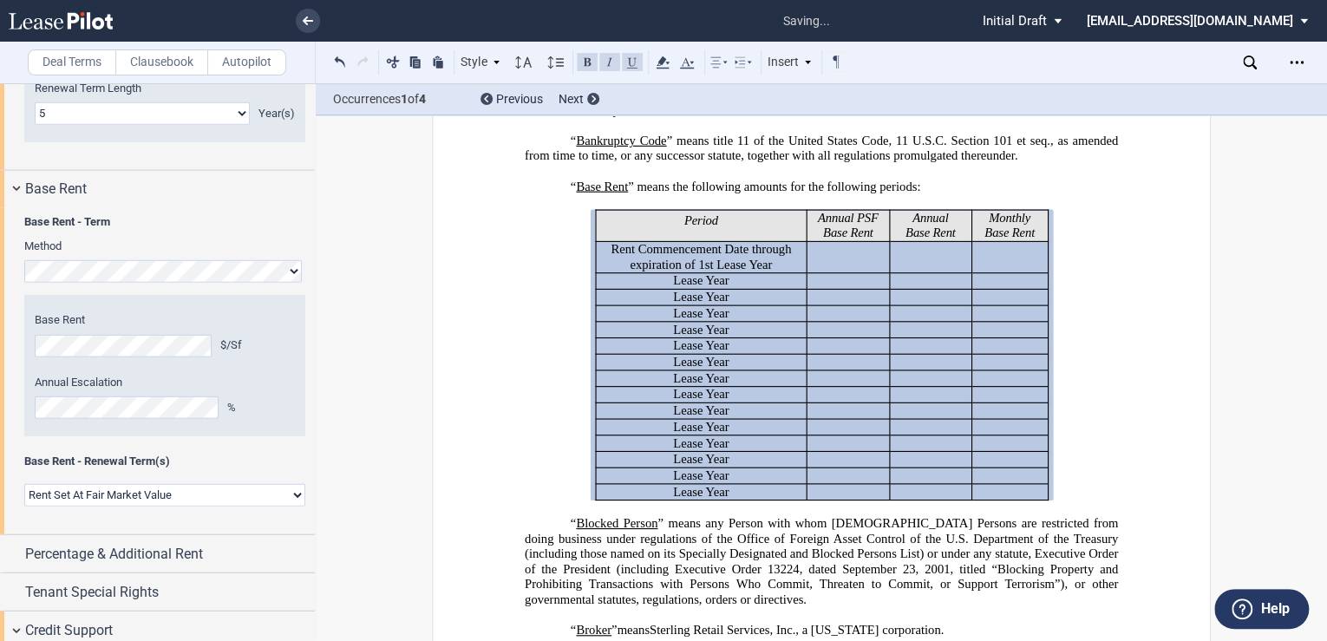
click at [825, 210] on p "﻿" at bounding box center [821, 202] width 593 height 16
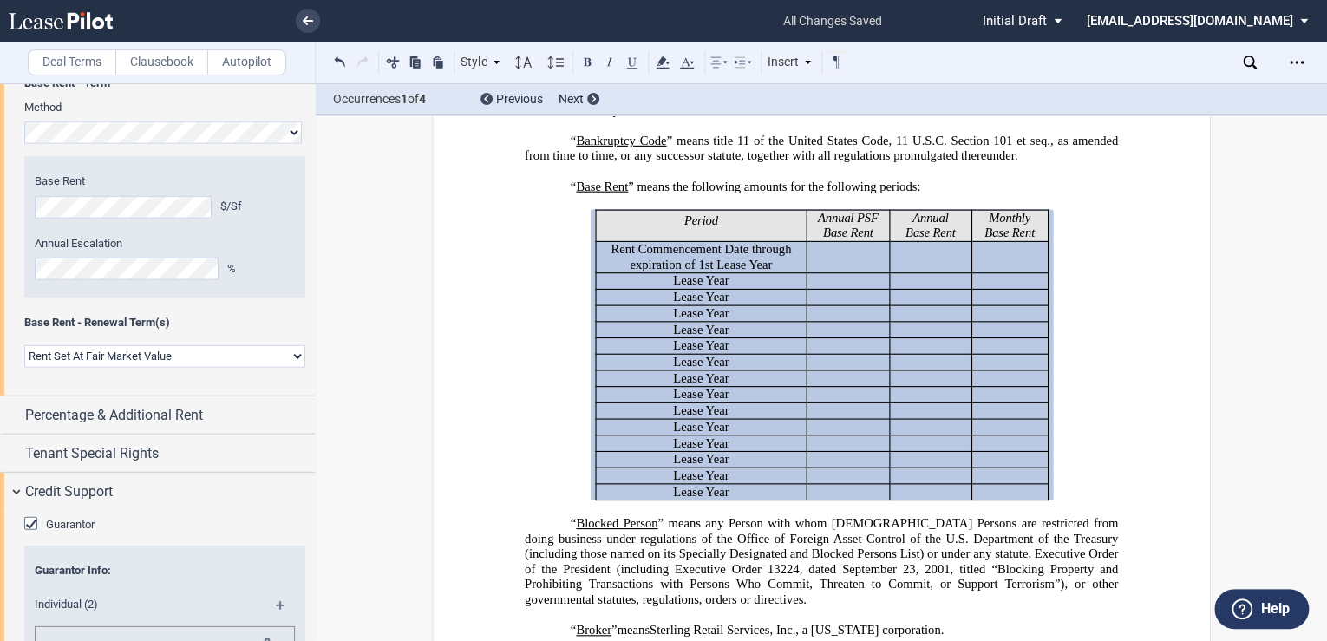
scroll to position [2311, 0]
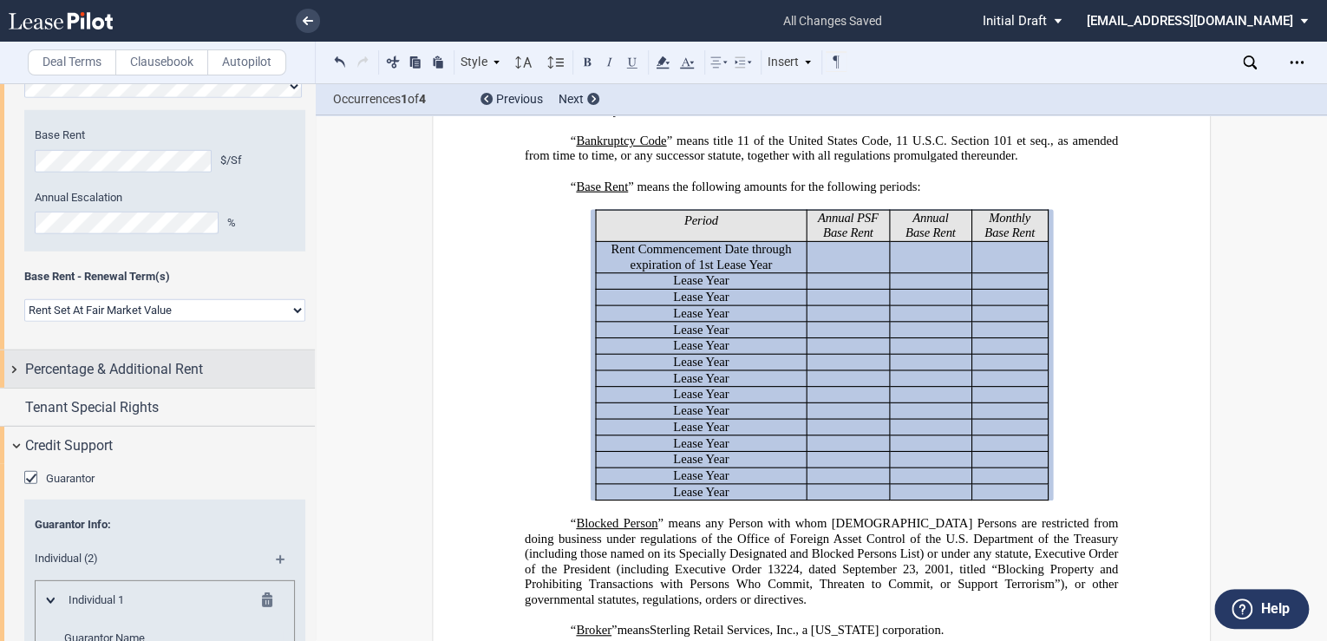
click at [184, 380] on span "Percentage & Additional Rent" at bounding box center [114, 369] width 178 height 21
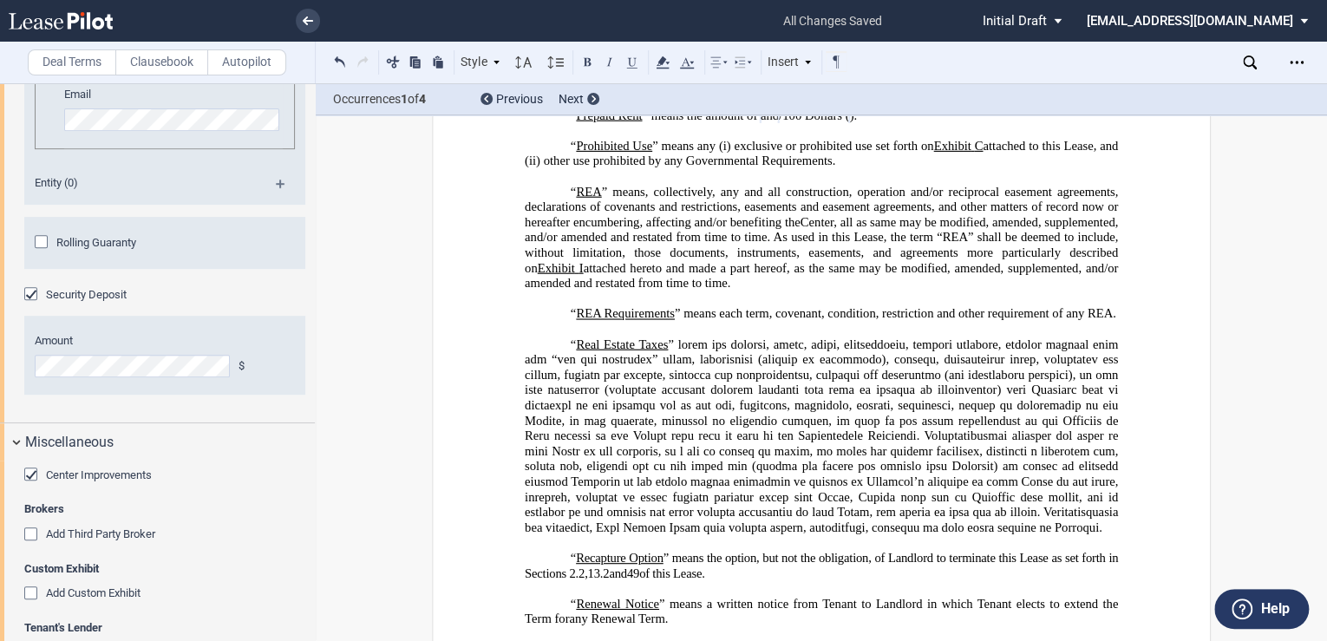
scroll to position [5688, 0]
